Goal: Find specific page/section: Find specific page/section

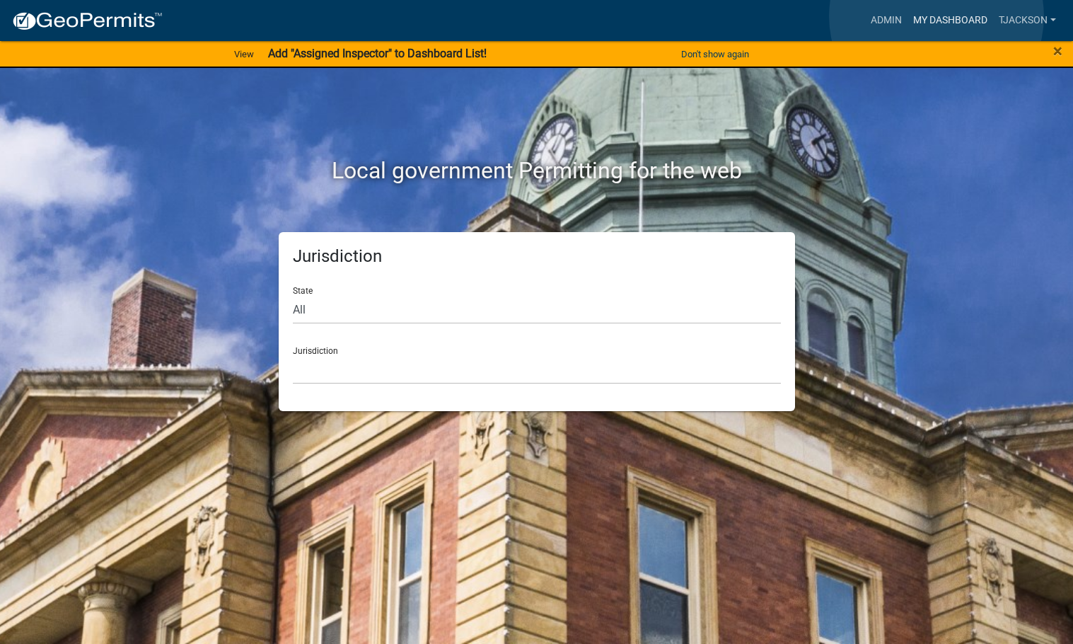
click at [937, 16] on link "My Dashboard" at bounding box center [951, 20] width 86 height 27
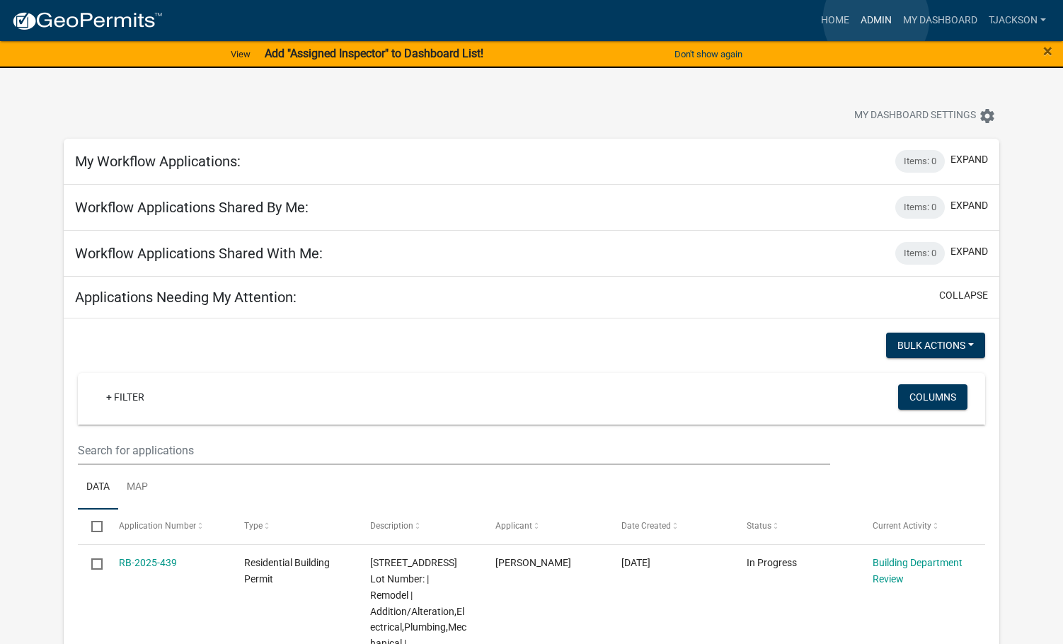
click at [876, 19] on link "Admin" at bounding box center [876, 20] width 42 height 27
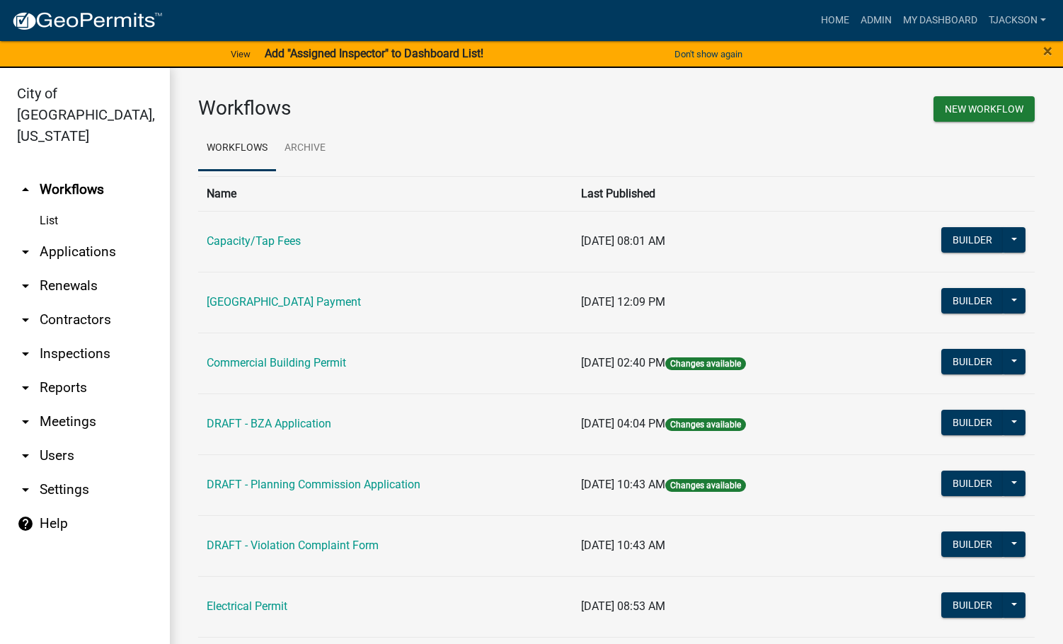
click at [81, 236] on link "arrow_drop_down Applications" at bounding box center [85, 252] width 170 height 34
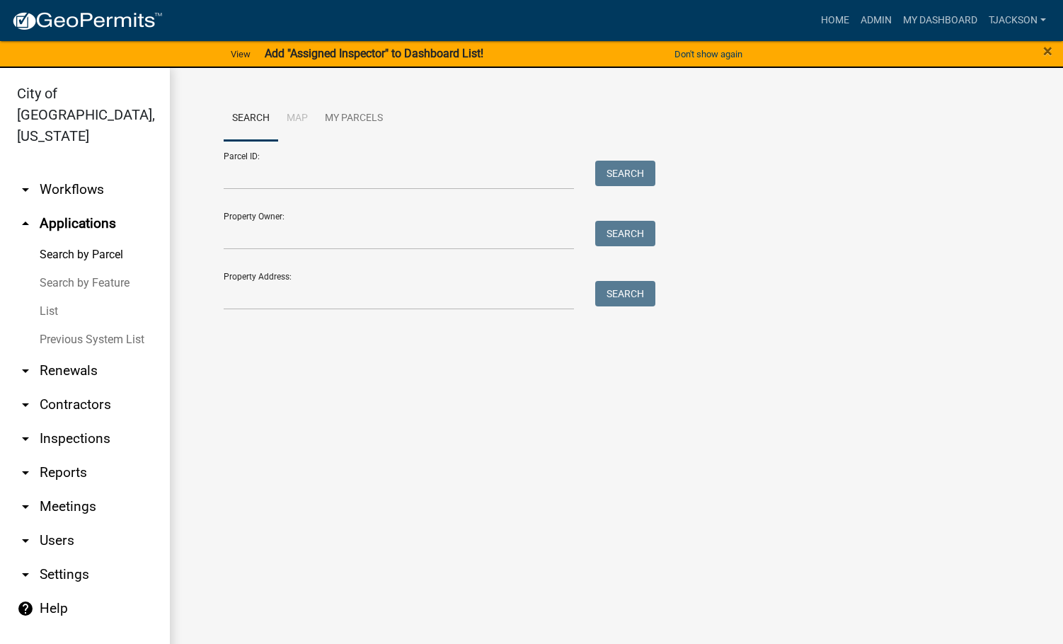
click at [78, 297] on link "List" at bounding box center [85, 311] width 170 height 28
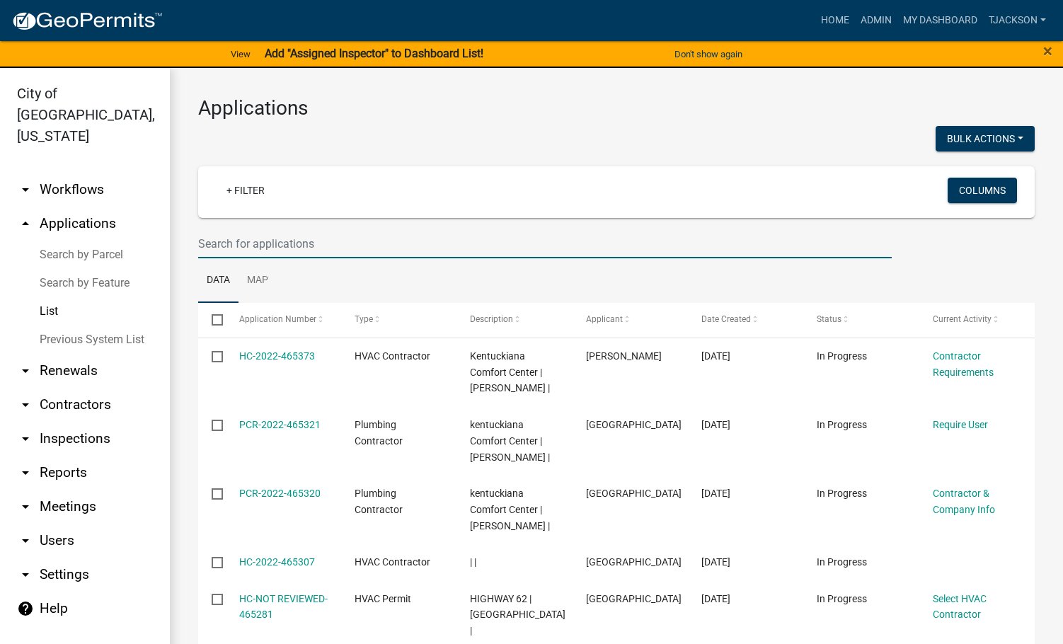
click at [317, 243] on input "text" at bounding box center [544, 243] width 693 height 29
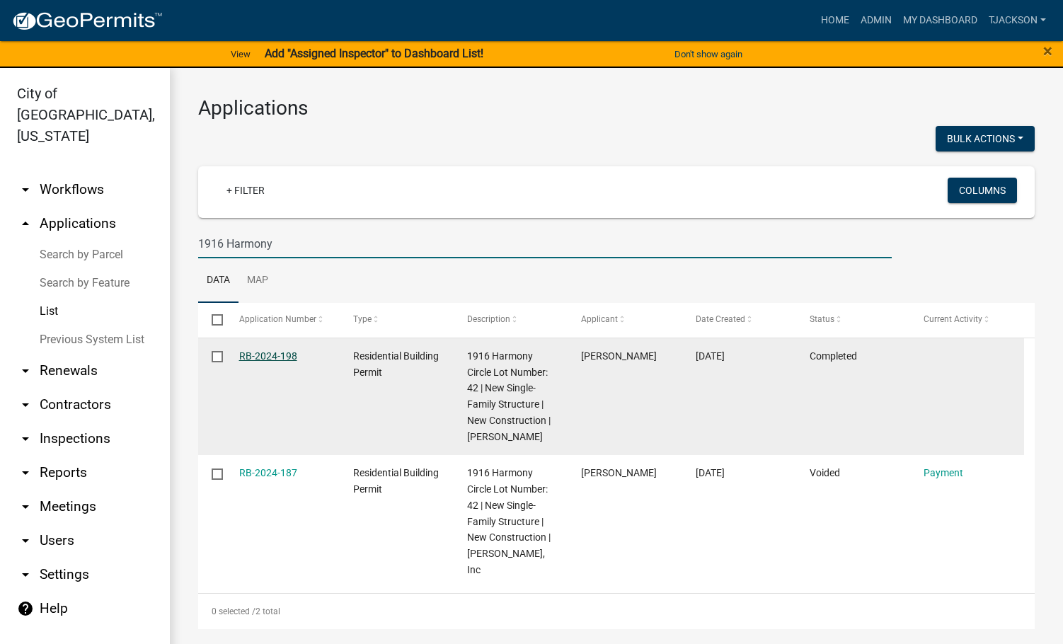
type input "1916 Harmony"
click at [279, 357] on link "RB-2024-198" at bounding box center [268, 355] width 58 height 11
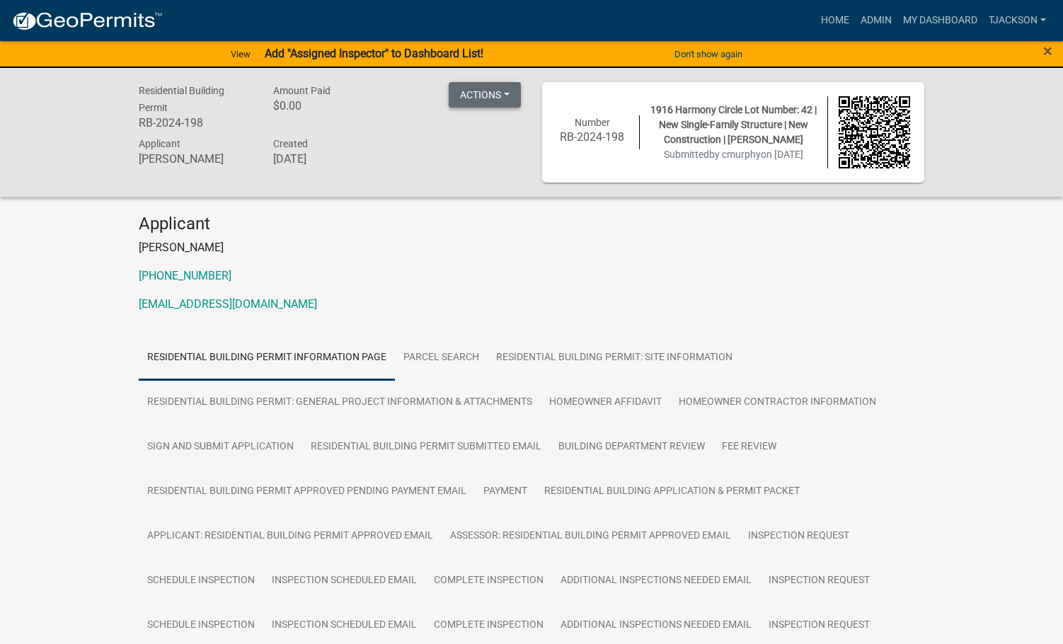
click at [500, 104] on button "Actions" at bounding box center [485, 94] width 72 height 25
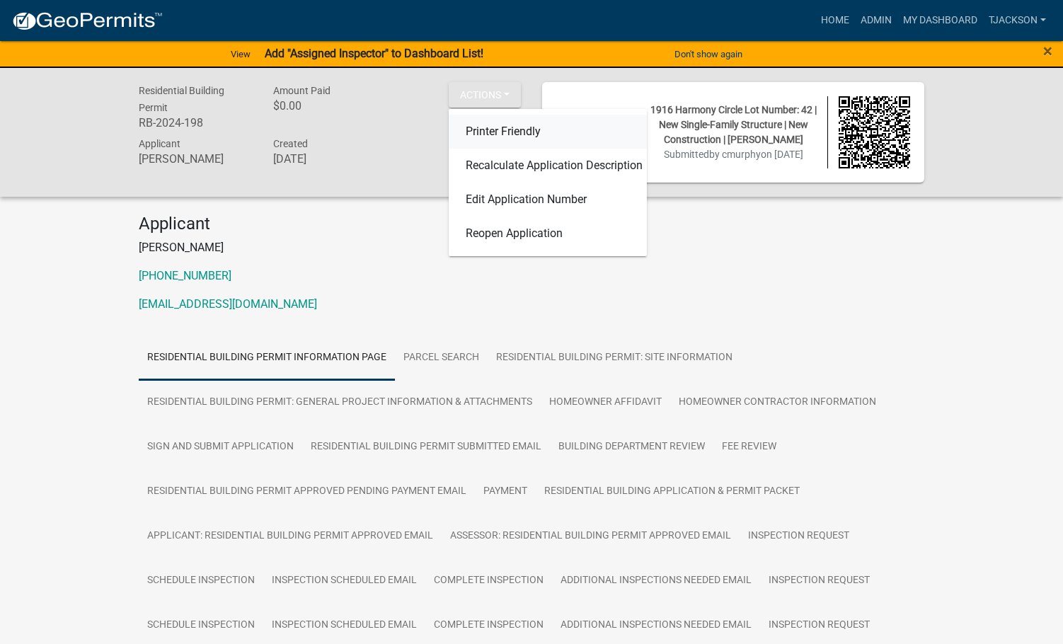
click at [497, 136] on link "Printer Friendly" at bounding box center [548, 132] width 198 height 34
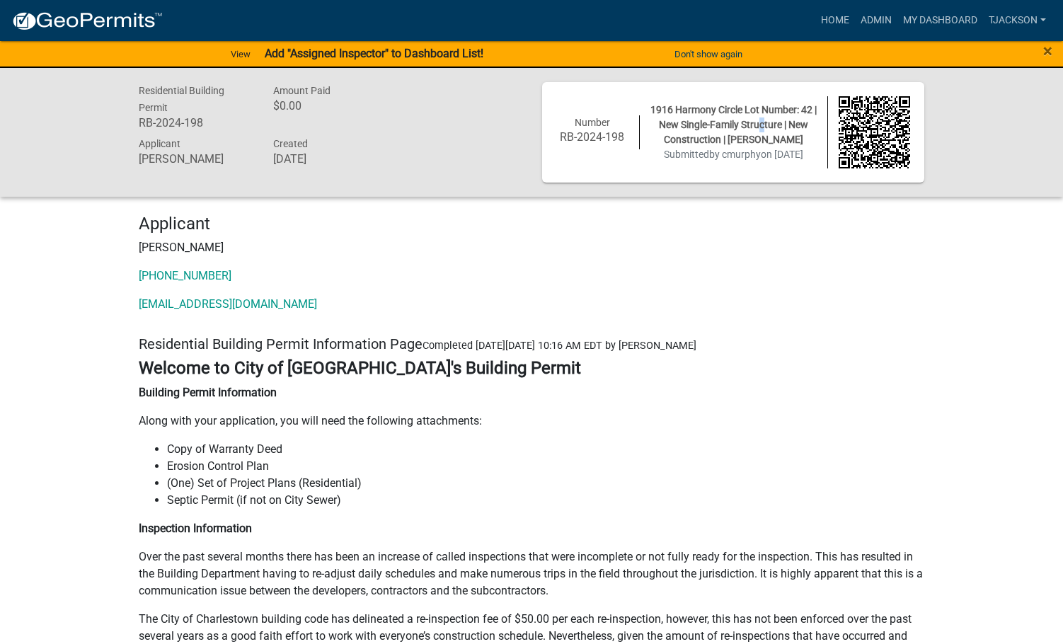
click at [763, 122] on span "1916 Harmony Circle Lot Number: 42 | New Single-Family Structure | New Construc…" at bounding box center [733, 124] width 166 height 41
click at [399, 243] on p "[PERSON_NAME]" at bounding box center [531, 247] width 785 height 17
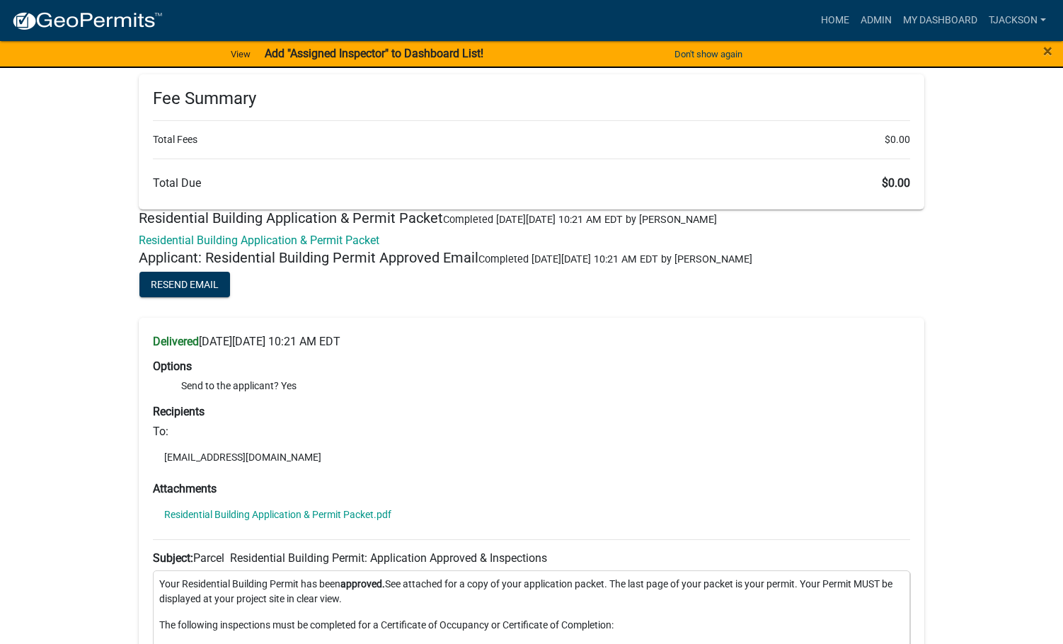
scroll to position [6368, 0]
click at [290, 241] on link "Residential Building Application & Permit Packet" at bounding box center [259, 239] width 241 height 13
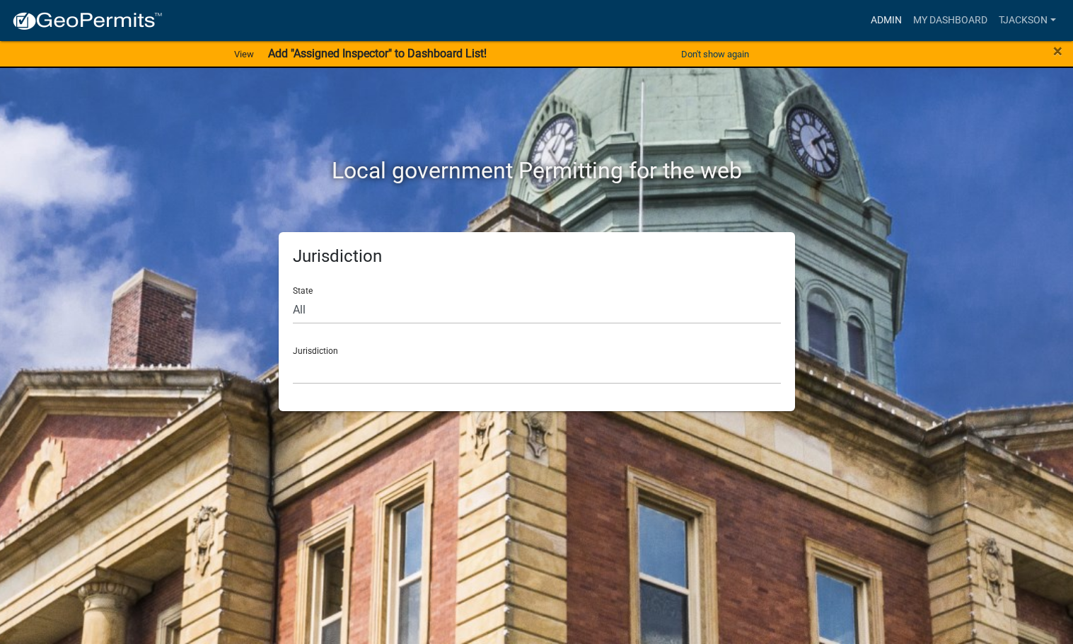
click at [891, 17] on link "Admin" at bounding box center [886, 20] width 42 height 27
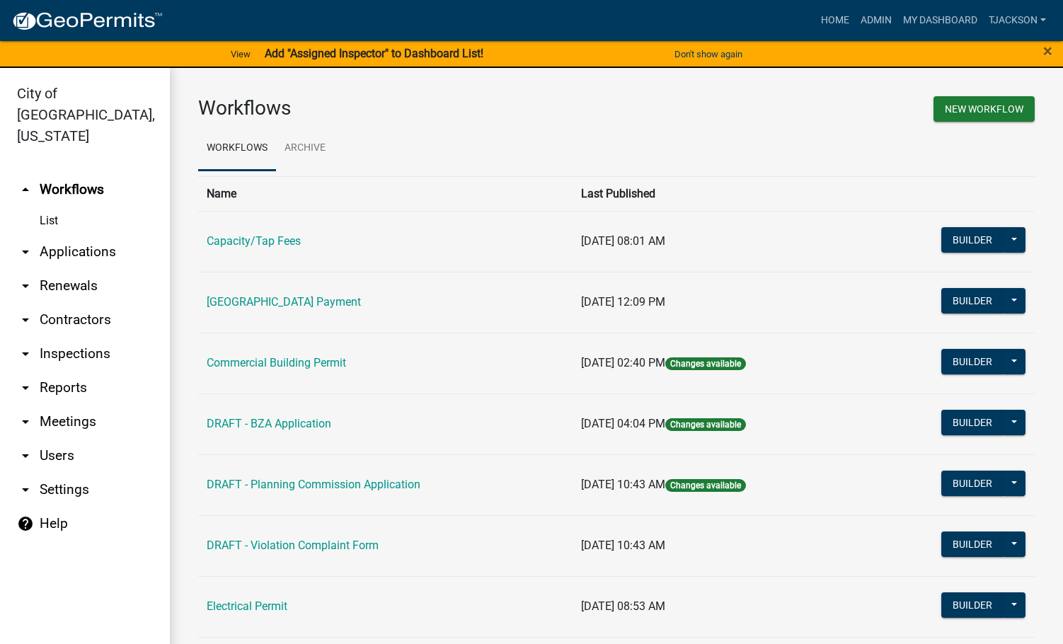
click at [75, 235] on link "arrow_drop_down Applications" at bounding box center [85, 252] width 170 height 34
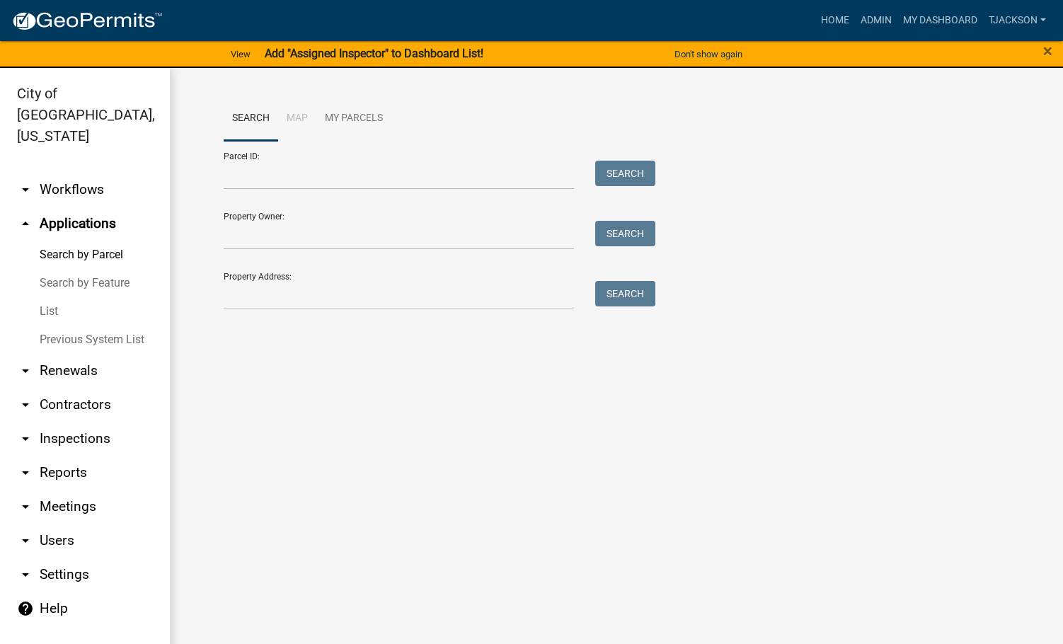
click at [49, 297] on link "List" at bounding box center [85, 311] width 170 height 28
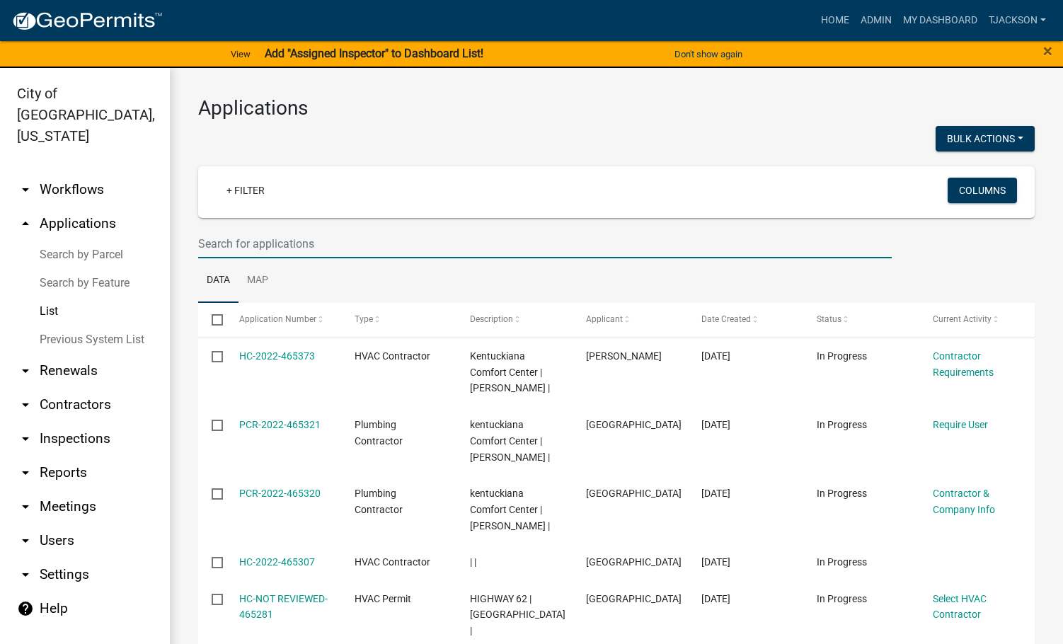
click at [261, 248] on input "text" at bounding box center [544, 243] width 693 height 29
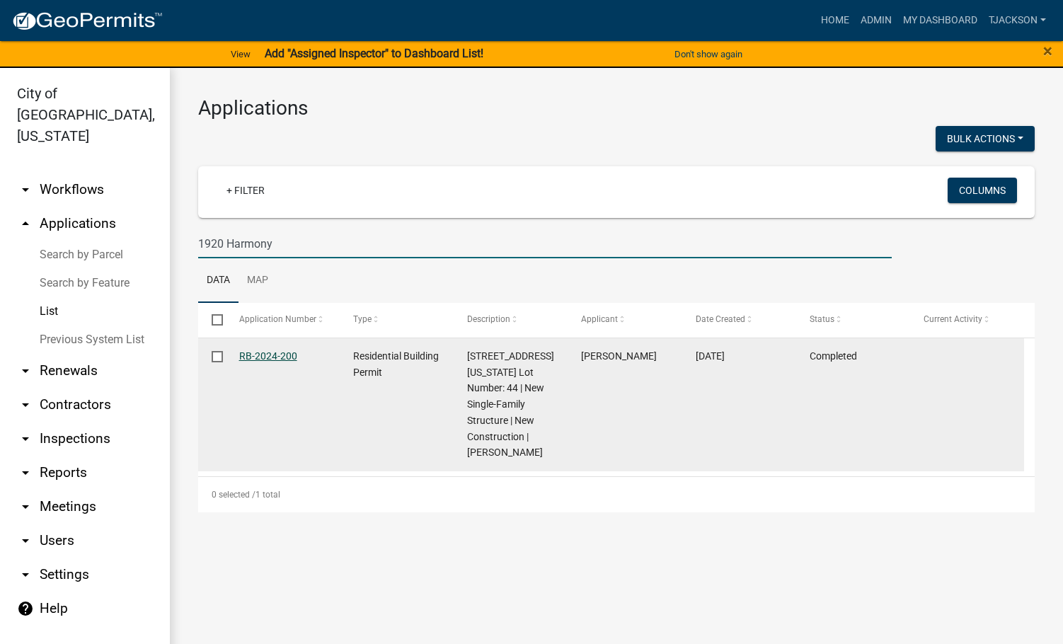
type input "1920 Harmony"
click at [259, 359] on link "RB-2024-200" at bounding box center [268, 355] width 58 height 11
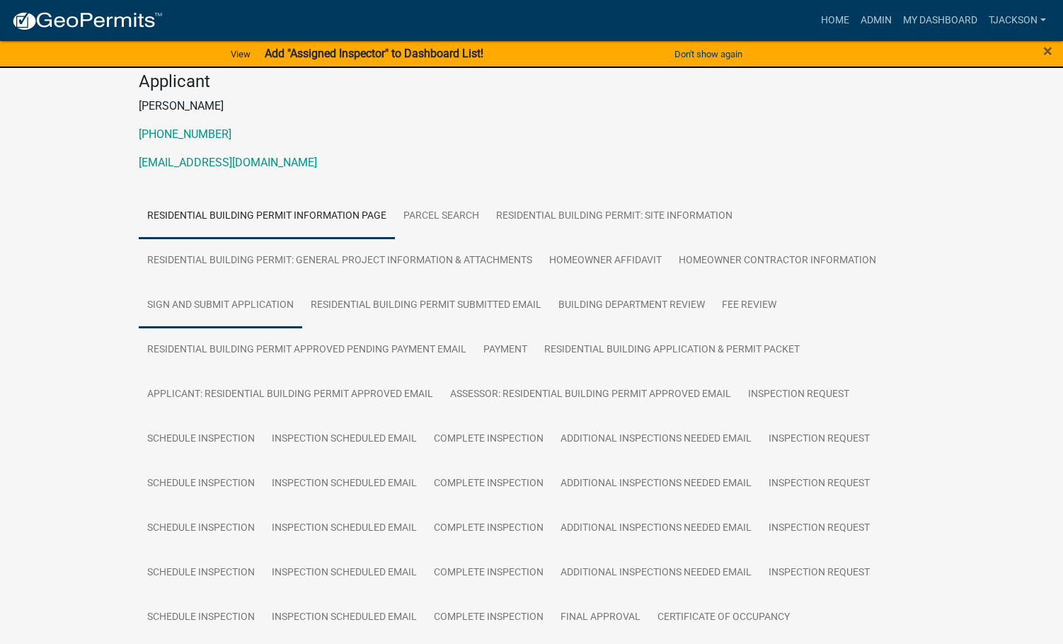
scroll to position [150, 0]
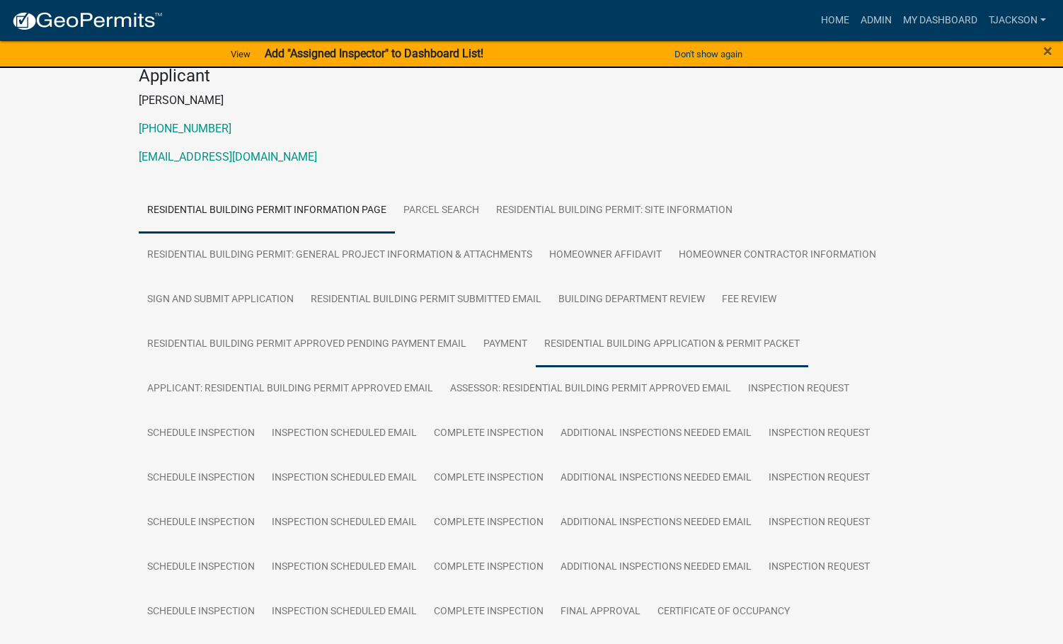
click at [613, 346] on link "Residential Building Application & Permit Packet" at bounding box center [672, 344] width 272 height 45
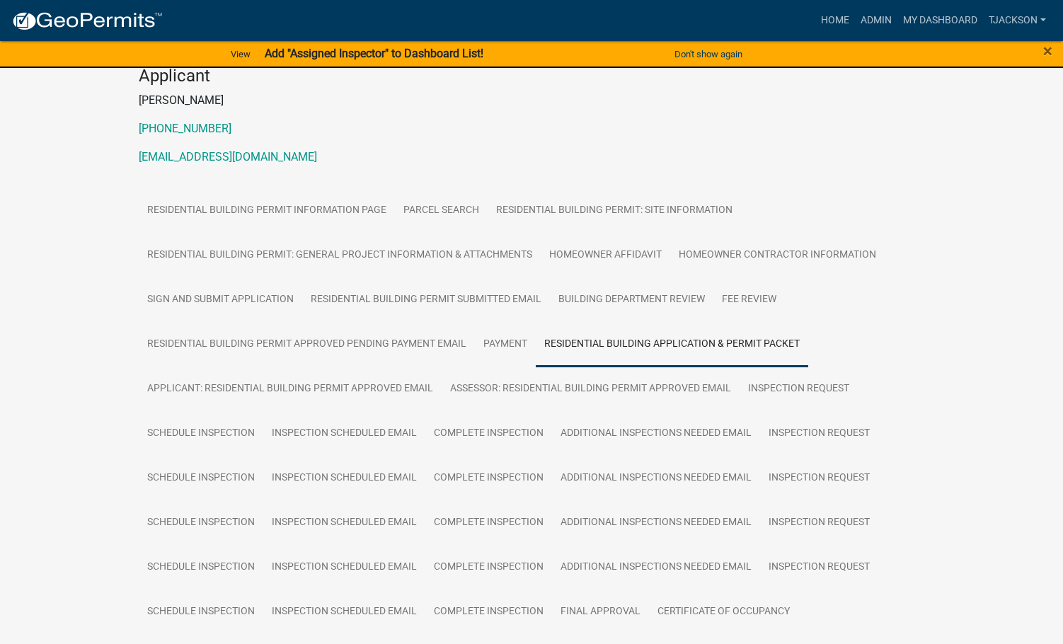
click at [612, 346] on link "Residential Building Application & Permit Packet" at bounding box center [672, 344] width 272 height 45
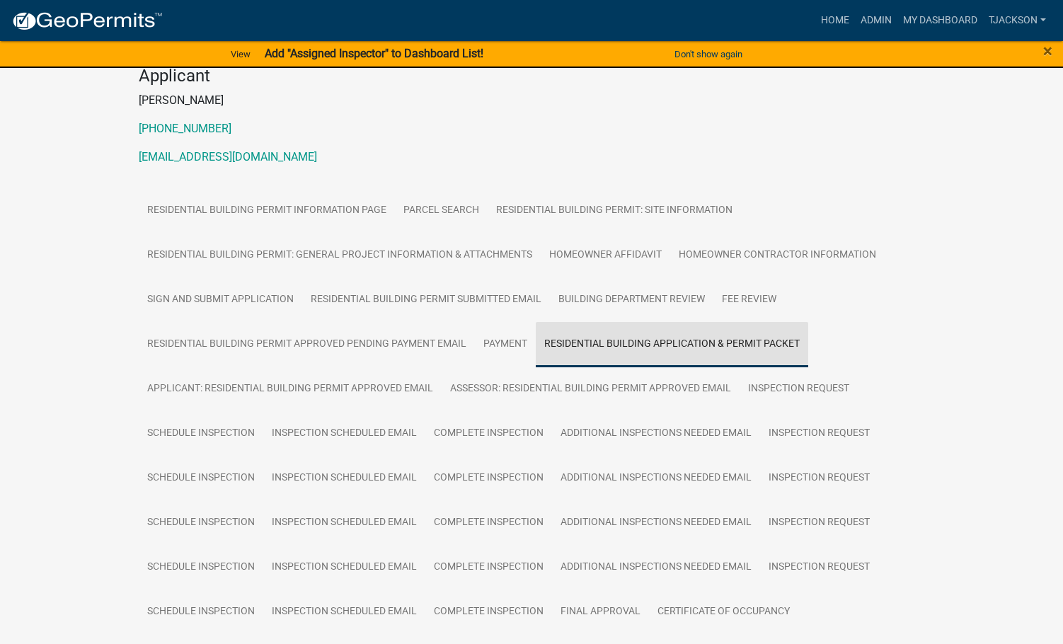
click at [612, 346] on link "Residential Building Application & Permit Packet" at bounding box center [672, 344] width 272 height 45
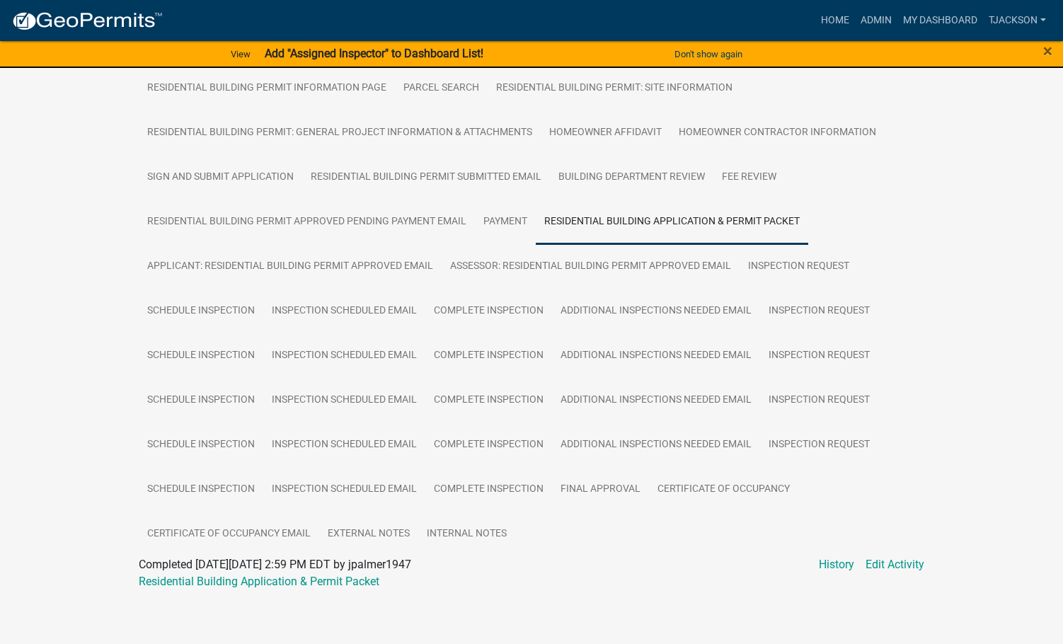
scroll to position [278, 0]
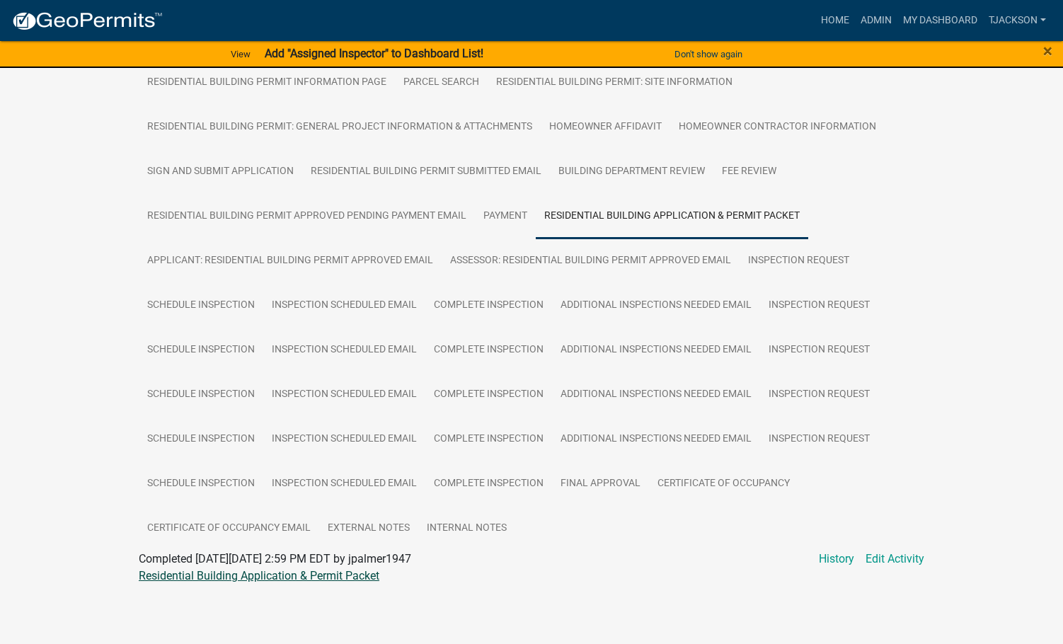
click at [241, 571] on link "Residential Building Application & Permit Packet" at bounding box center [259, 575] width 241 height 13
